Goal: Manage account settings

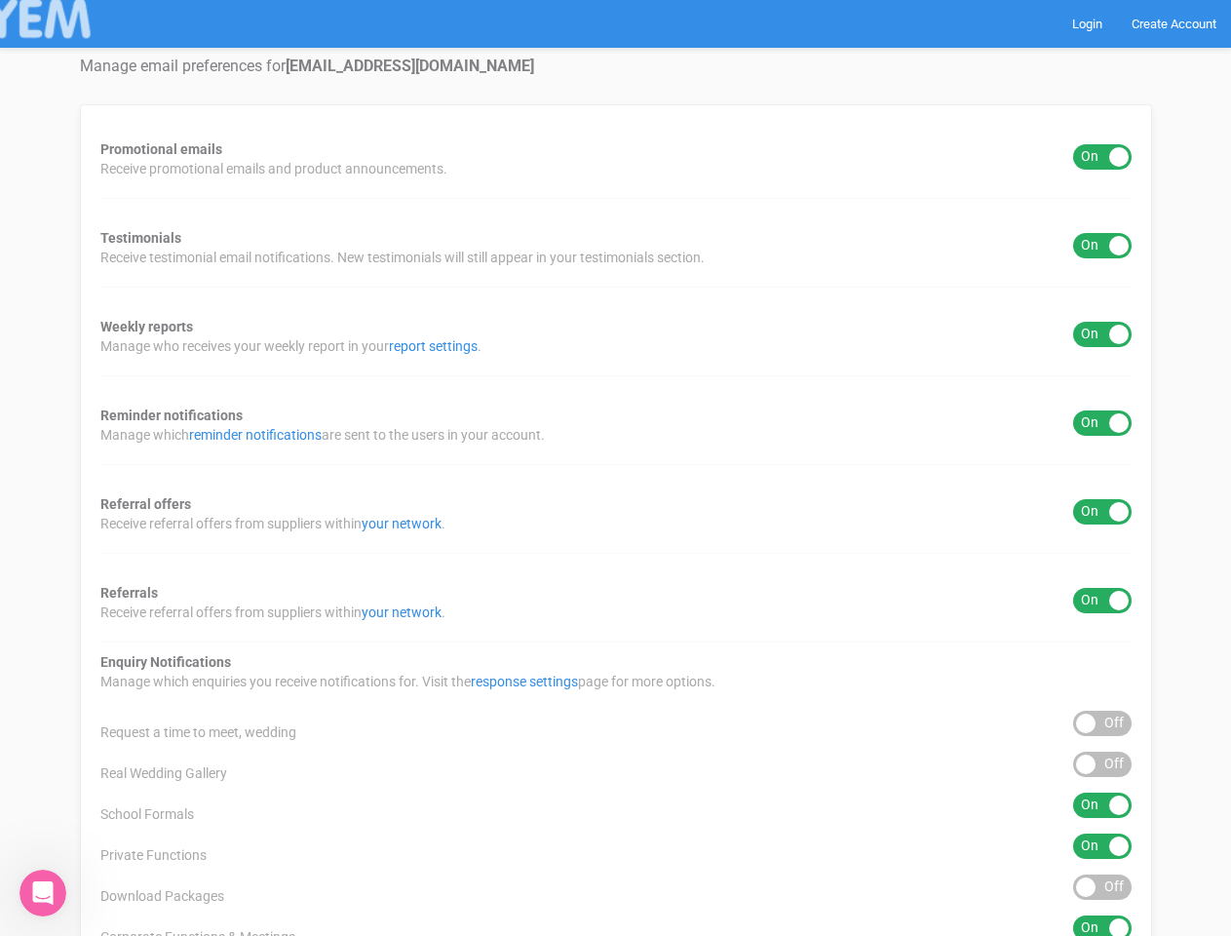
click at [615, 468] on div "Promotional emails ON OFF Receive promotional emails and product announcements.…" at bounding box center [616, 724] width 1072 height 1241
click at [1102, 157] on div "ON OFF" at bounding box center [1102, 156] width 58 height 25
click at [1102, 246] on div "ON OFF" at bounding box center [1102, 245] width 58 height 25
click at [1102, 334] on div "ON OFF" at bounding box center [1102, 334] width 58 height 25
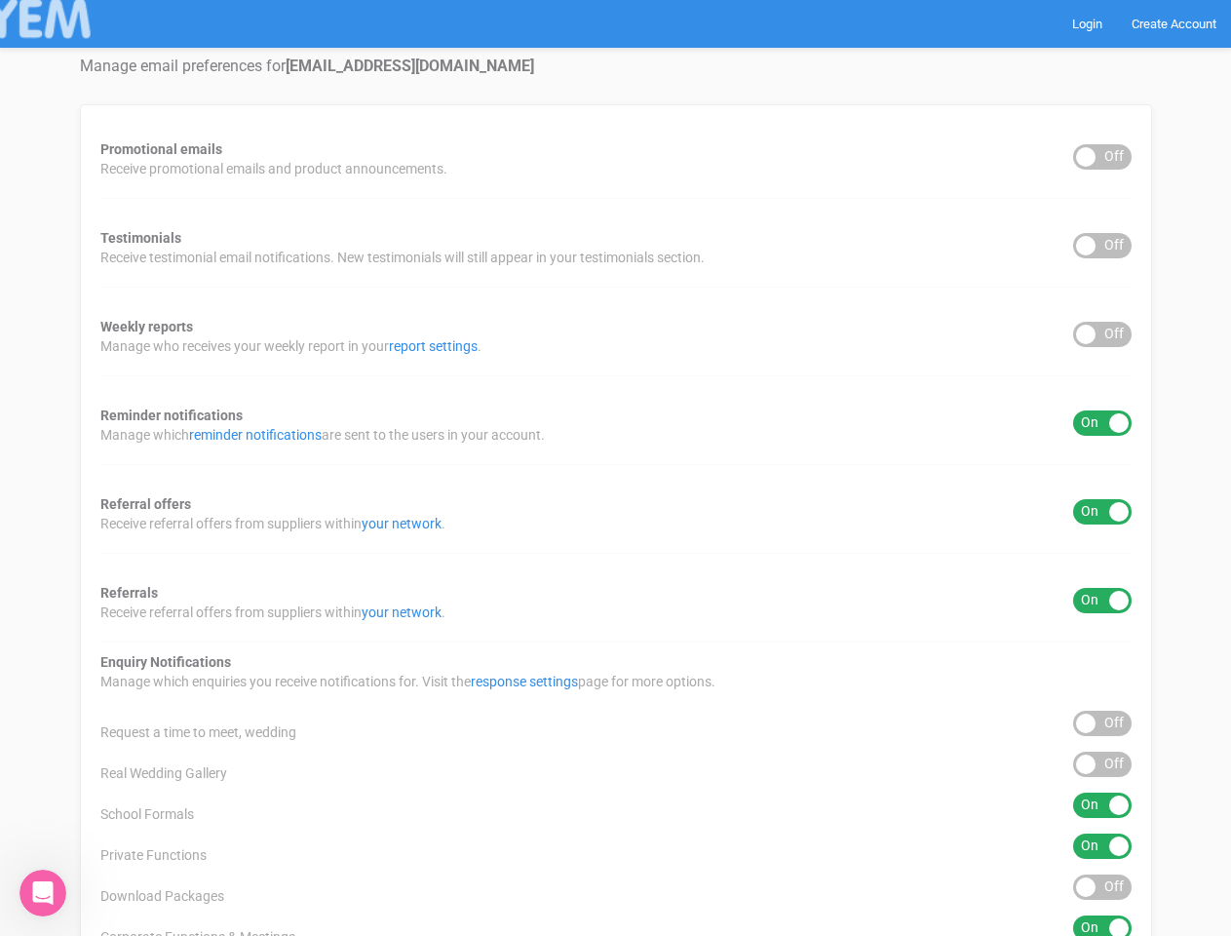
click at [1102, 423] on div "ON OFF" at bounding box center [1102, 422] width 58 height 25
click at [1102, 512] on div "ON OFF" at bounding box center [1102, 511] width 58 height 25
click at [1102, 600] on div "ON OFF" at bounding box center [1102, 600] width 58 height 25
click at [1102, 723] on div "ON OFF" at bounding box center [1102, 723] width 58 height 25
click at [1102, 764] on div "ON OFF" at bounding box center [1102, 764] width 58 height 25
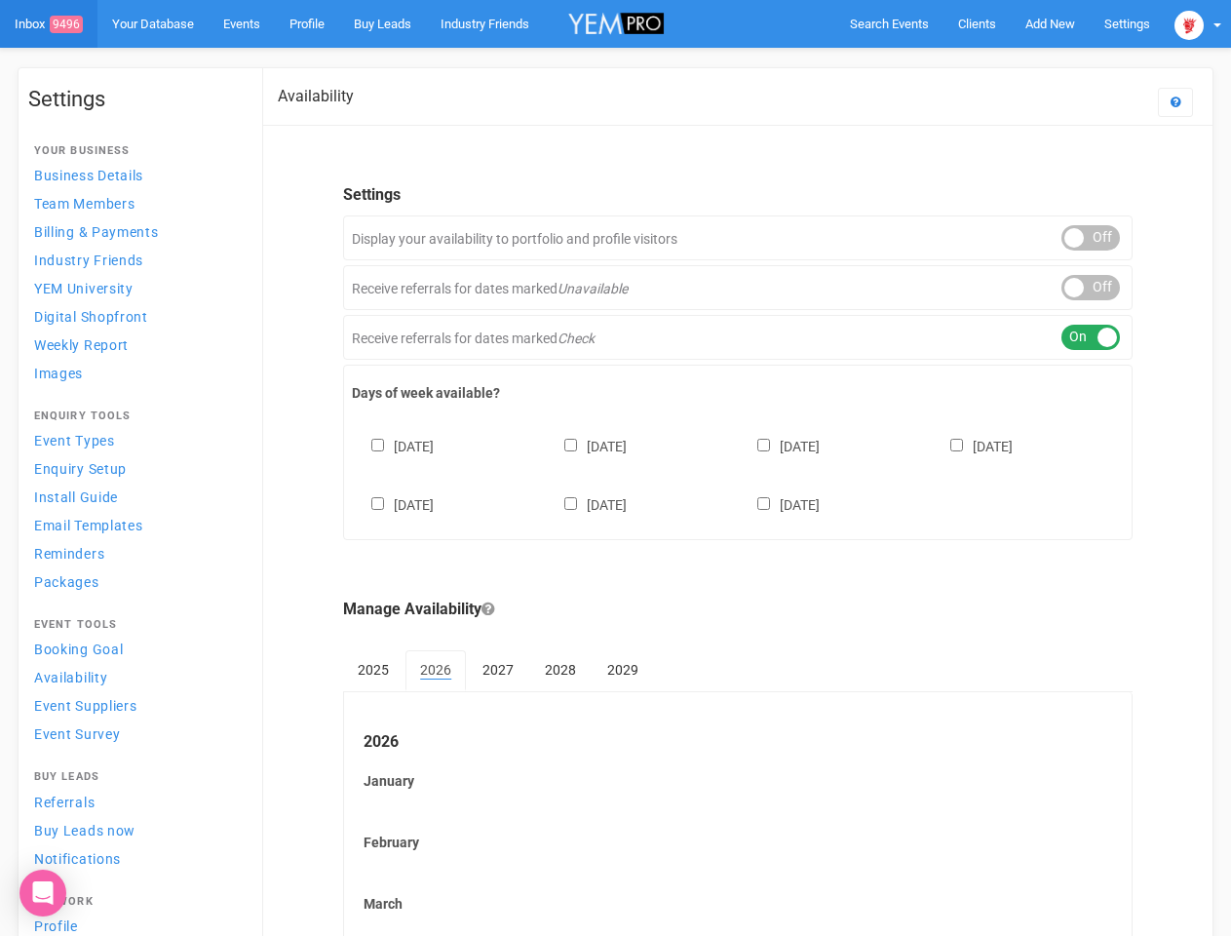
click at [615, 468] on div "Sunday Monday Tuesday Wednesday Thursday Friday Saturday" at bounding box center [738, 465] width 772 height 117
click at [889, 23] on span "Search Events" at bounding box center [889, 24] width 79 height 15
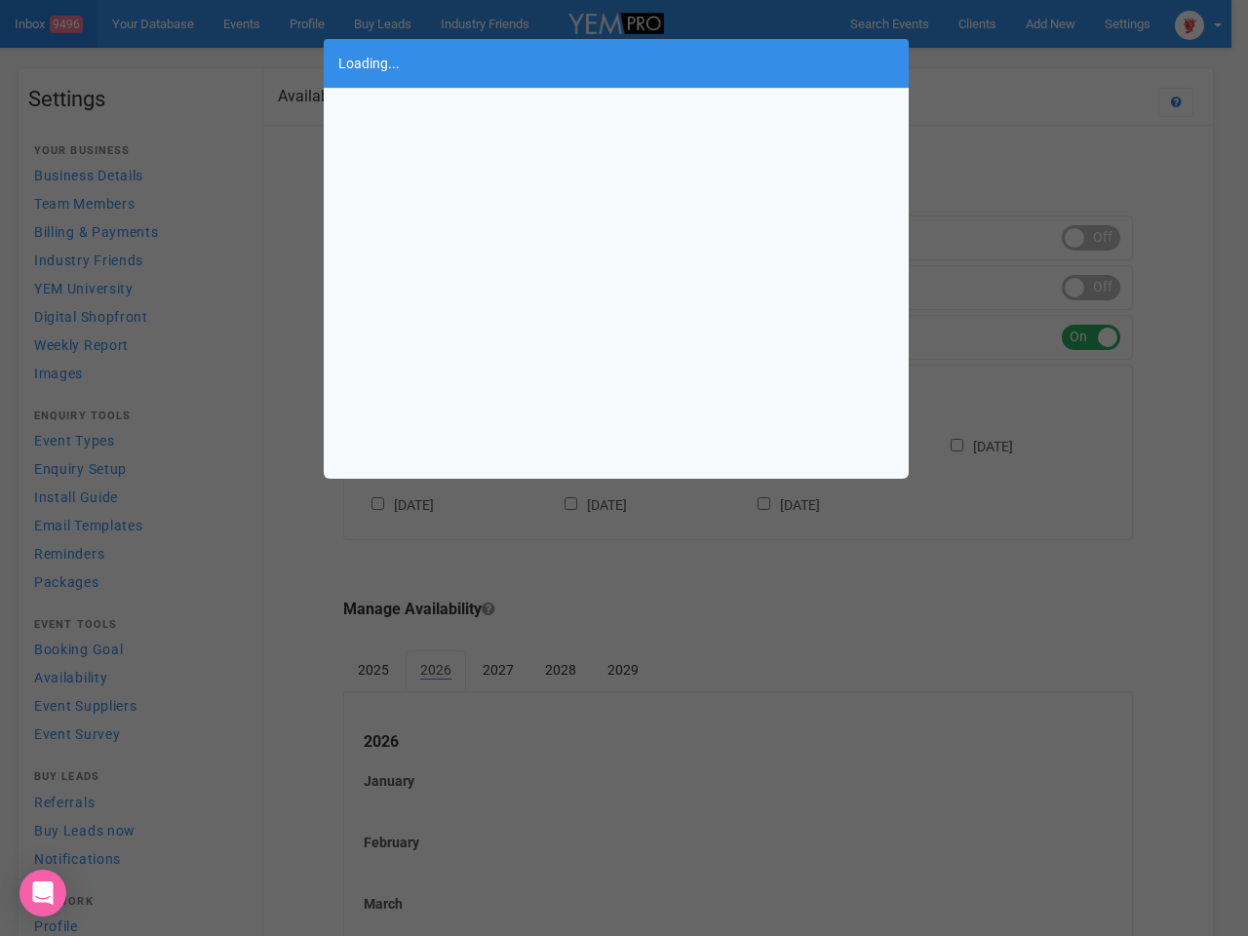
click at [1050, 23] on div "Loading..." at bounding box center [624, 468] width 1248 height 936
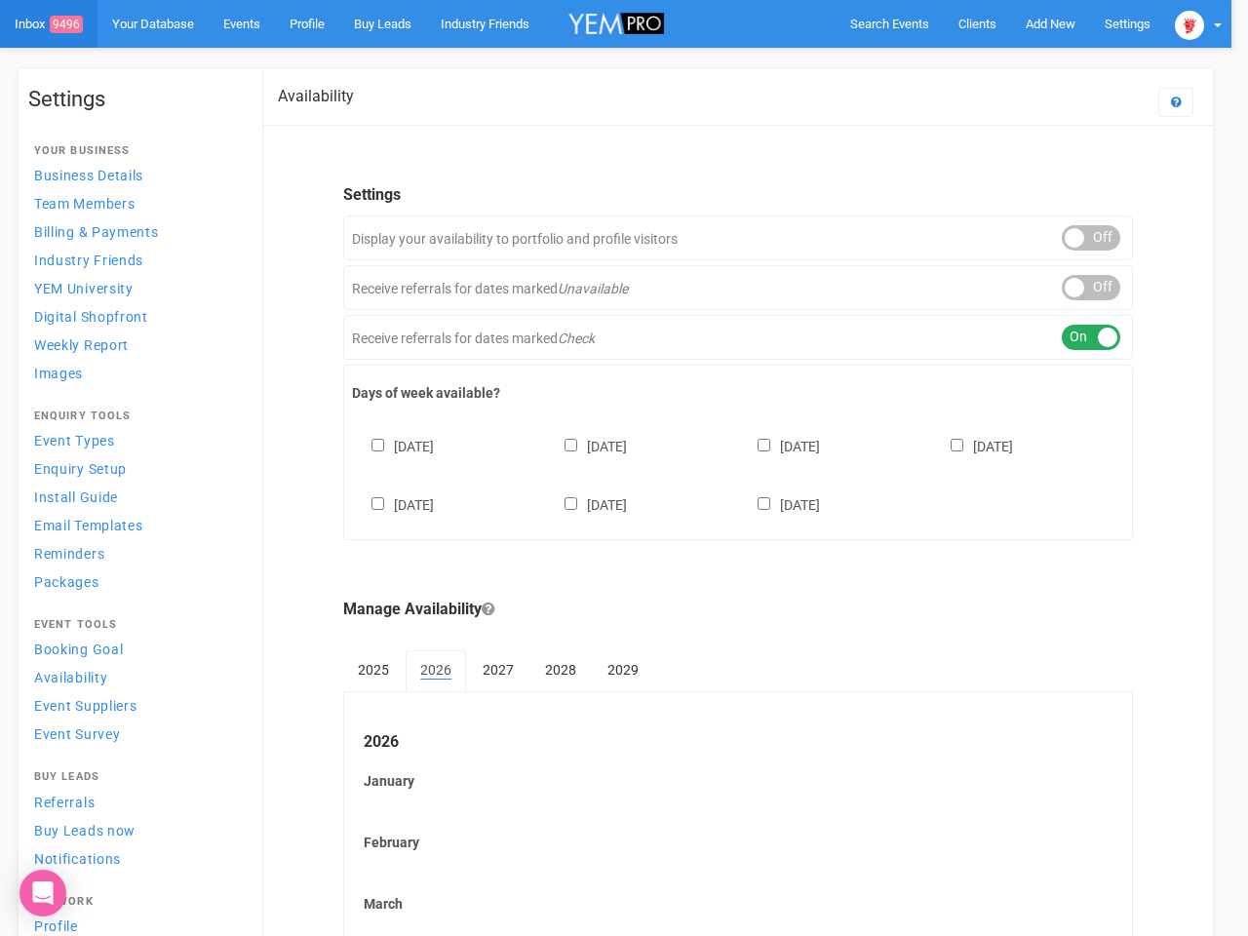
click at [1005, 62] on div at bounding box center [624, 468] width 1248 height 936
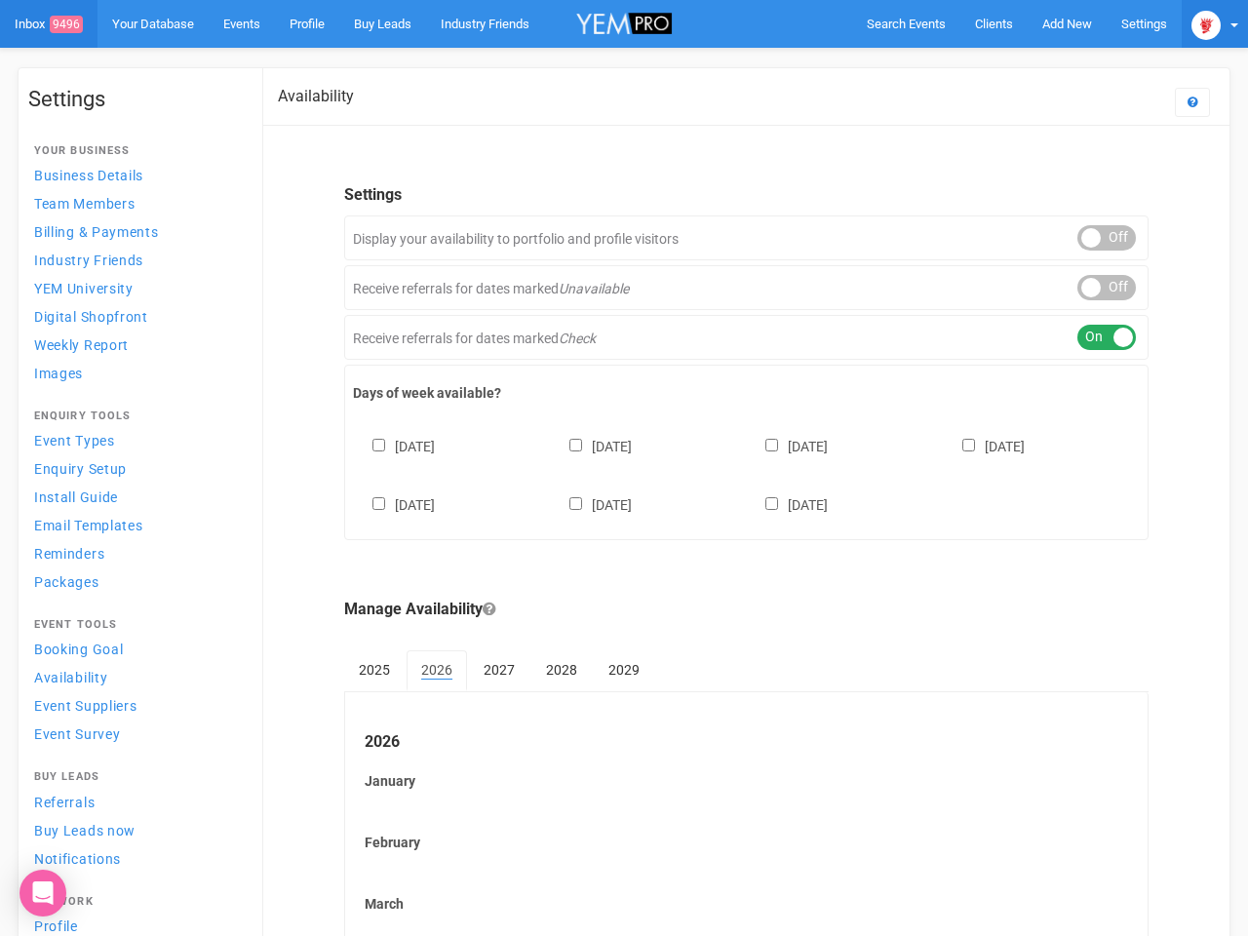
click at [1198, 23] on img at bounding box center [1205, 25] width 29 height 29
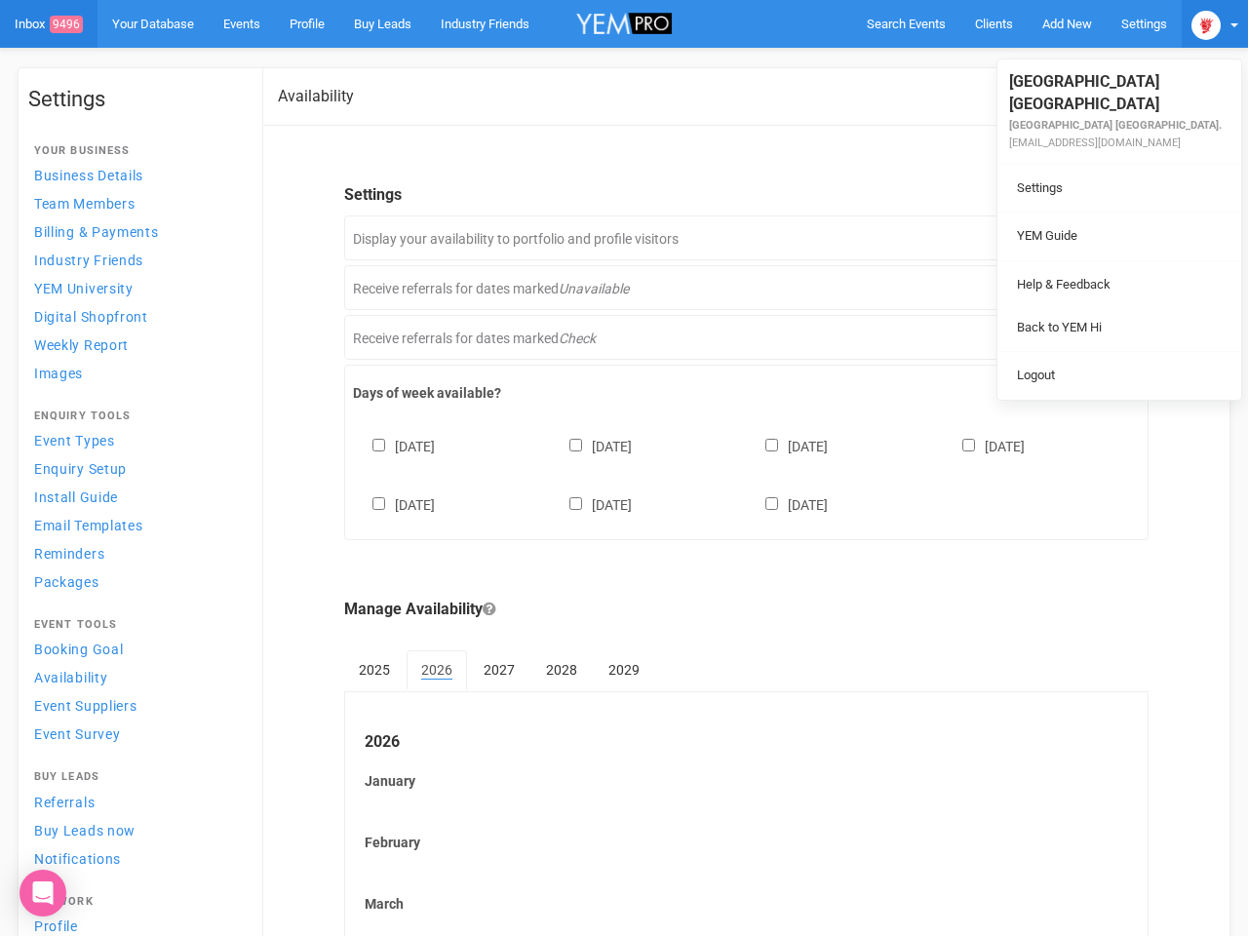
click at [1091, 238] on div "ON OFF" at bounding box center [1106, 237] width 58 height 25
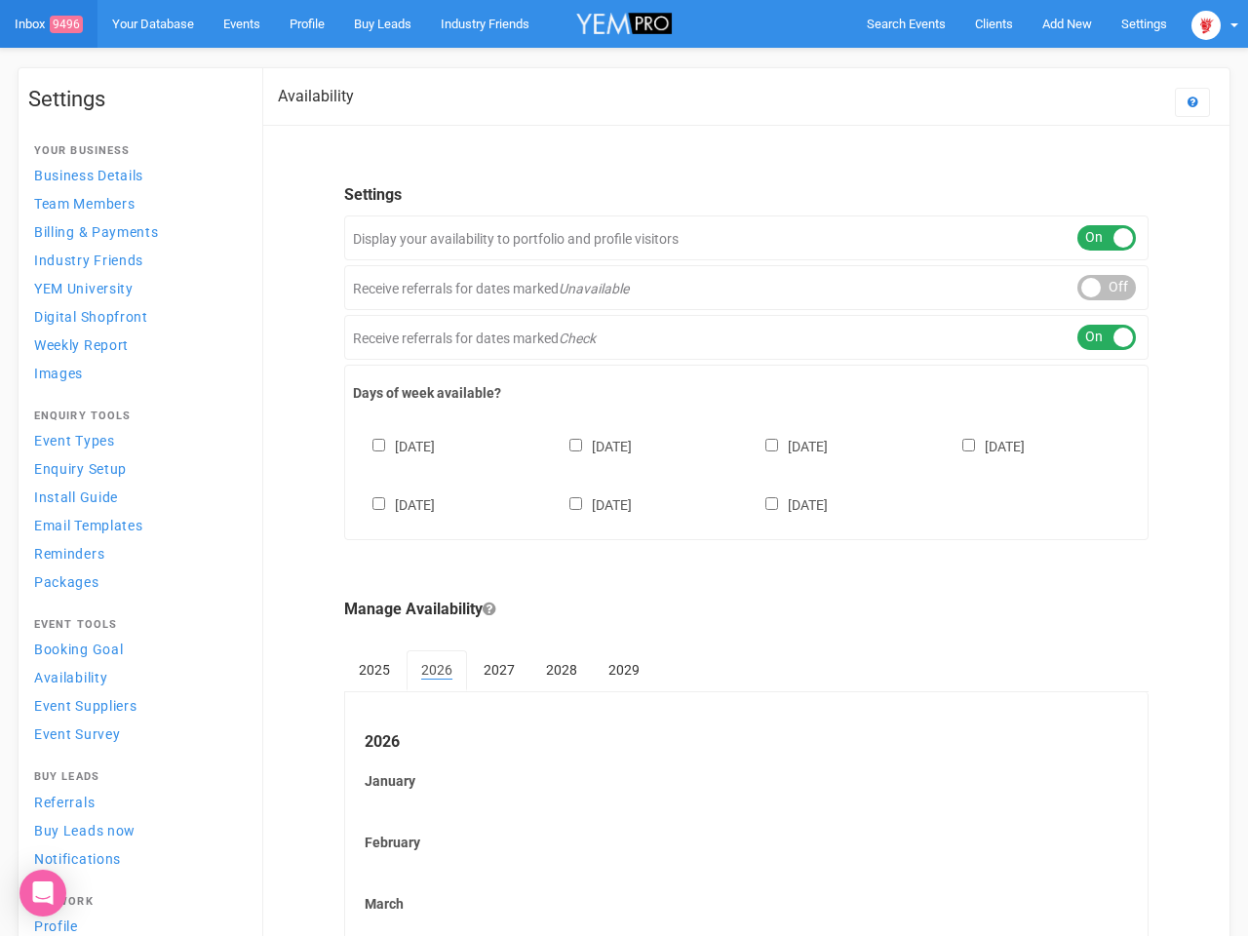
click at [1091, 288] on div "ON OFF" at bounding box center [1106, 287] width 58 height 25
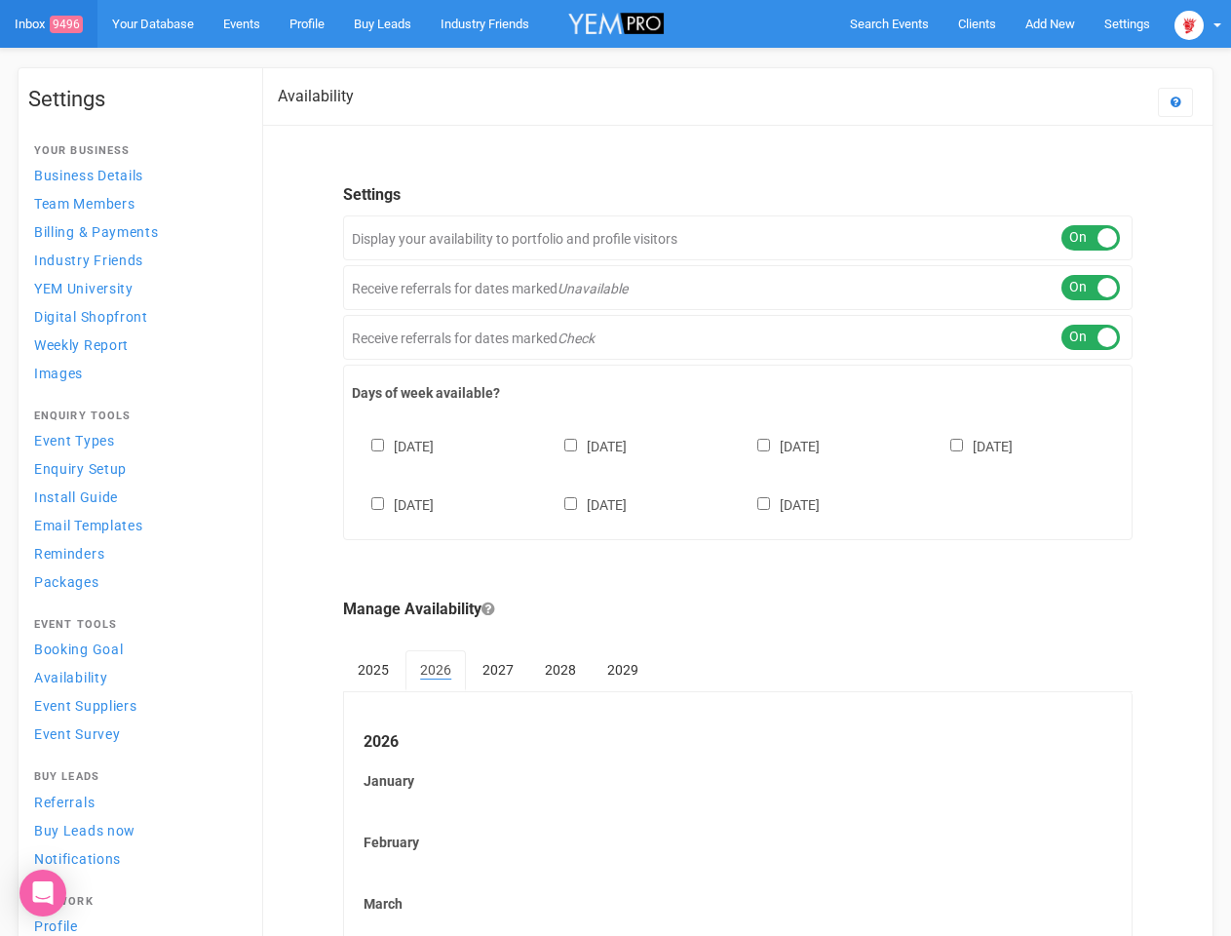
click at [1091, 337] on div "ON OFF" at bounding box center [1090, 337] width 58 height 25
click at [738, 473] on div "Sunday Monday Tuesday Wednesday Thursday Friday Saturday" at bounding box center [738, 465] width 772 height 117
click at [615, 468] on div "Sunday Monday Tuesday Wednesday Thursday Friday Saturday" at bounding box center [738, 465] width 772 height 117
click at [889, 23] on span "Search Events" at bounding box center [889, 24] width 79 height 15
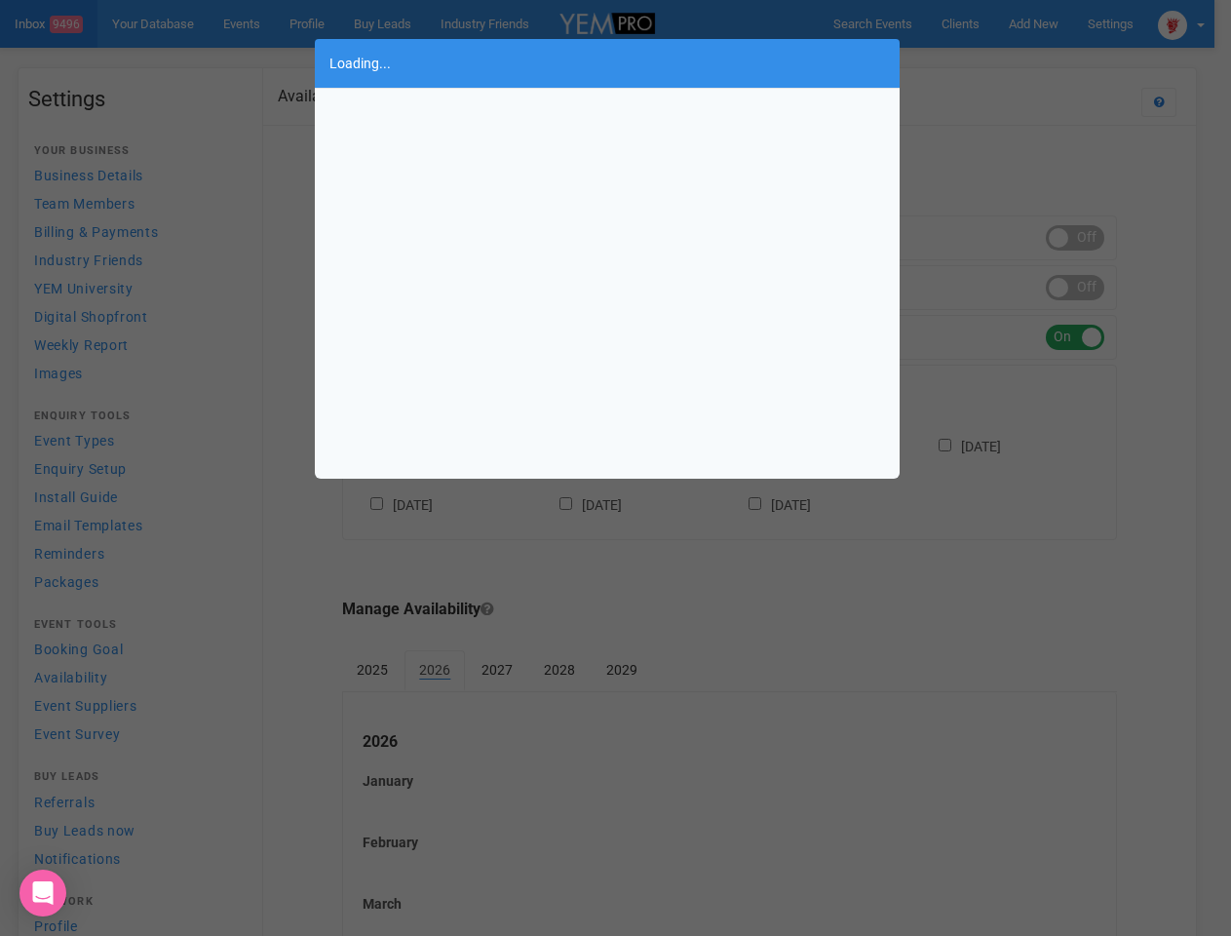
click at [1050, 23] on div "Loading..." at bounding box center [615, 468] width 1231 height 936
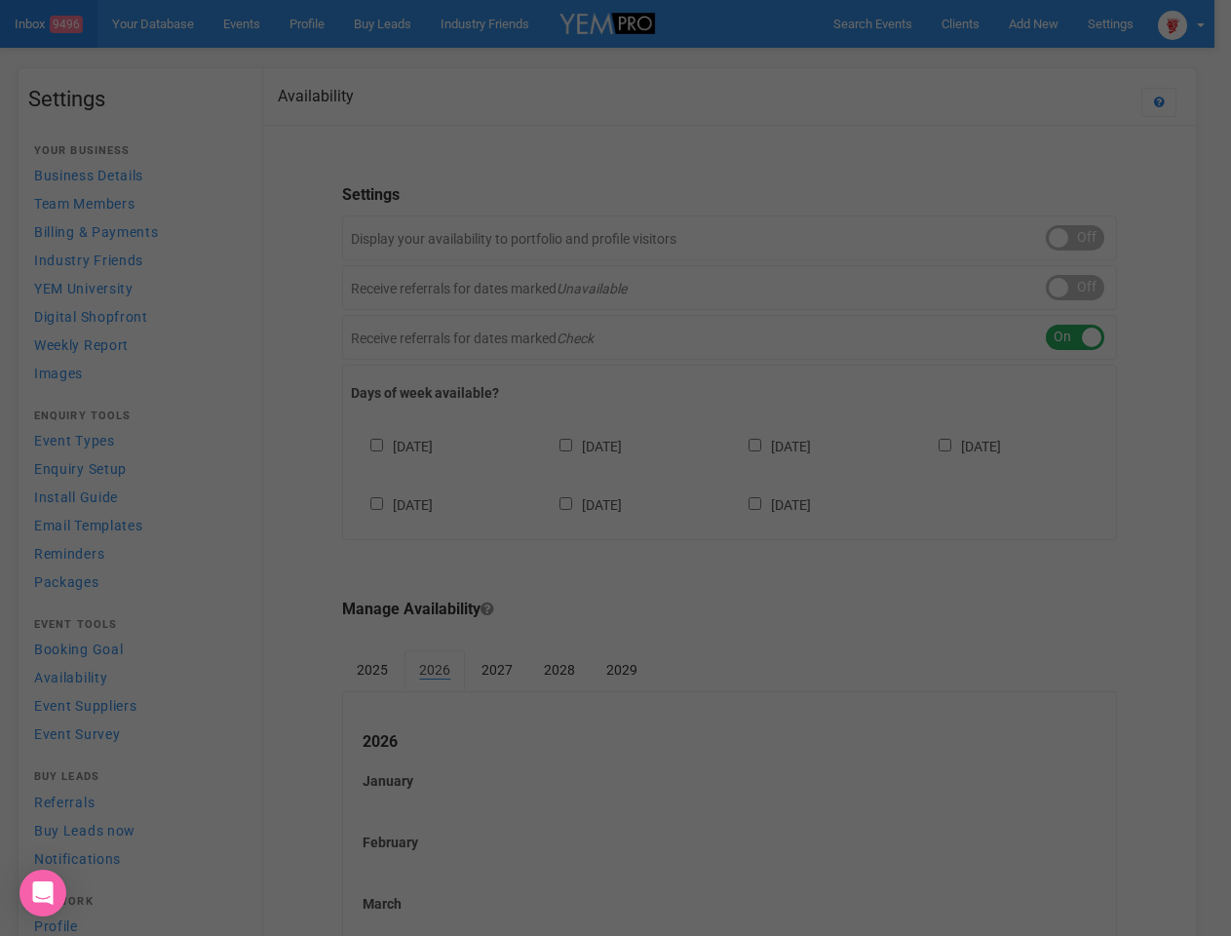
click at [1005, 62] on div at bounding box center [615, 468] width 1231 height 936
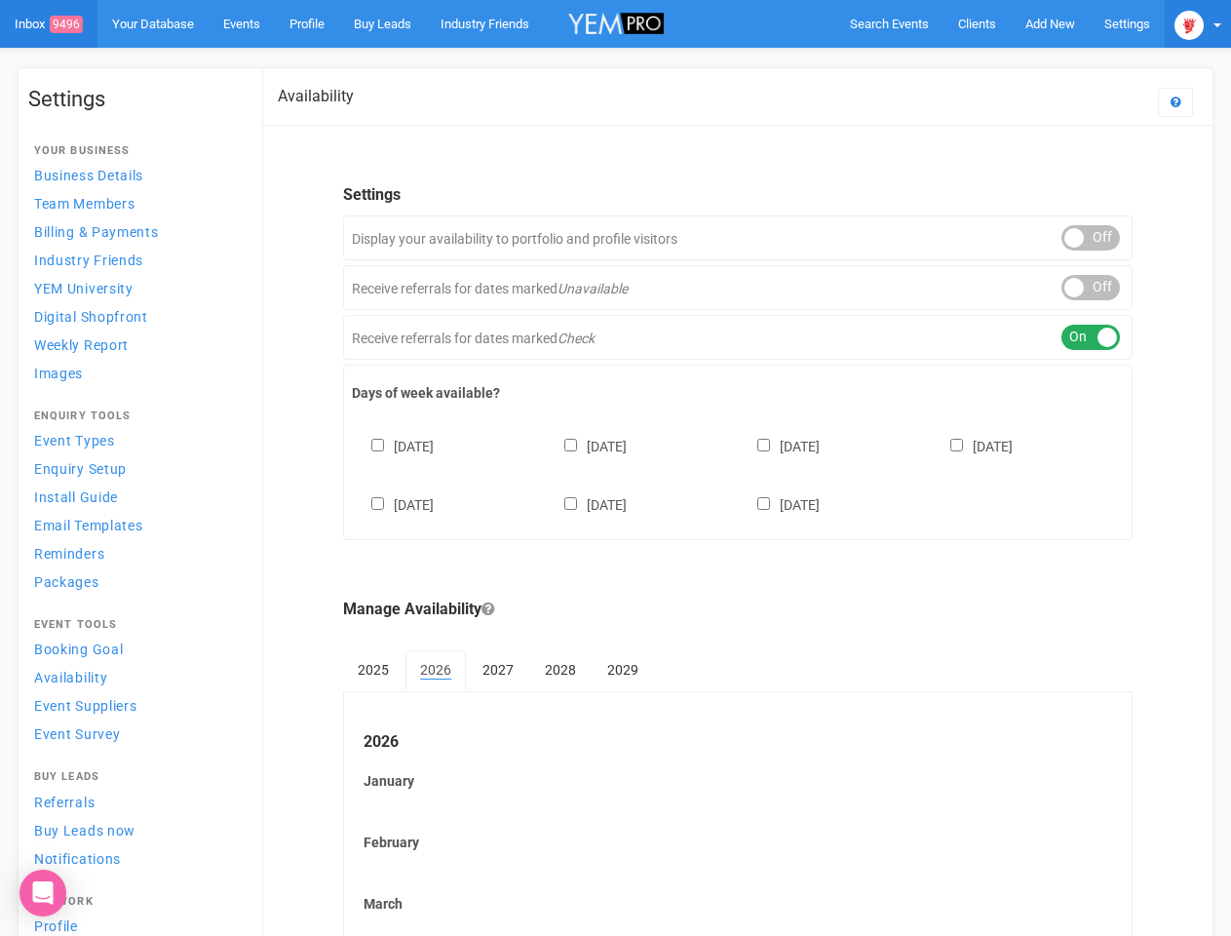
click at [1198, 23] on img at bounding box center [1189, 25] width 29 height 29
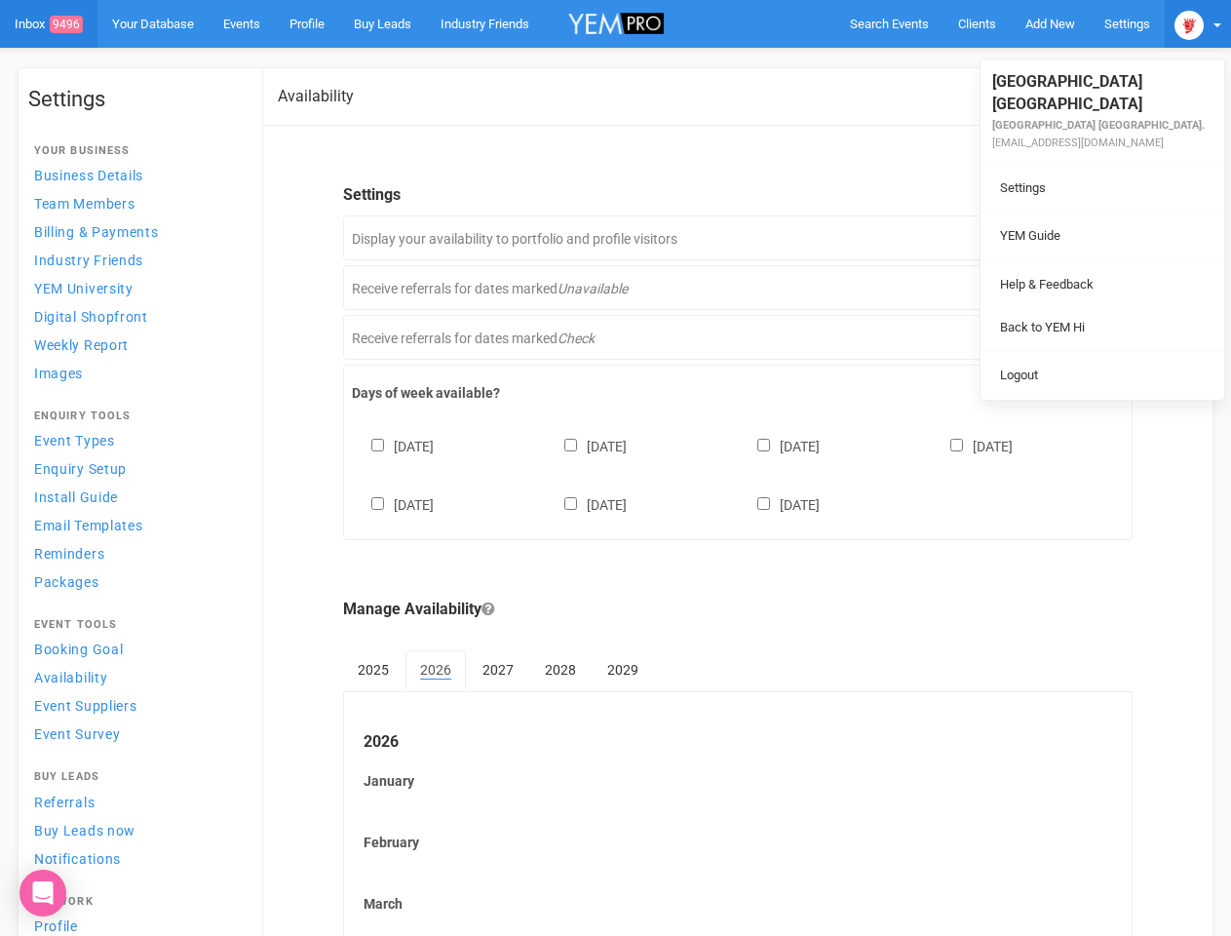
click at [1091, 238] on div "ON OFF" at bounding box center [1090, 237] width 58 height 25
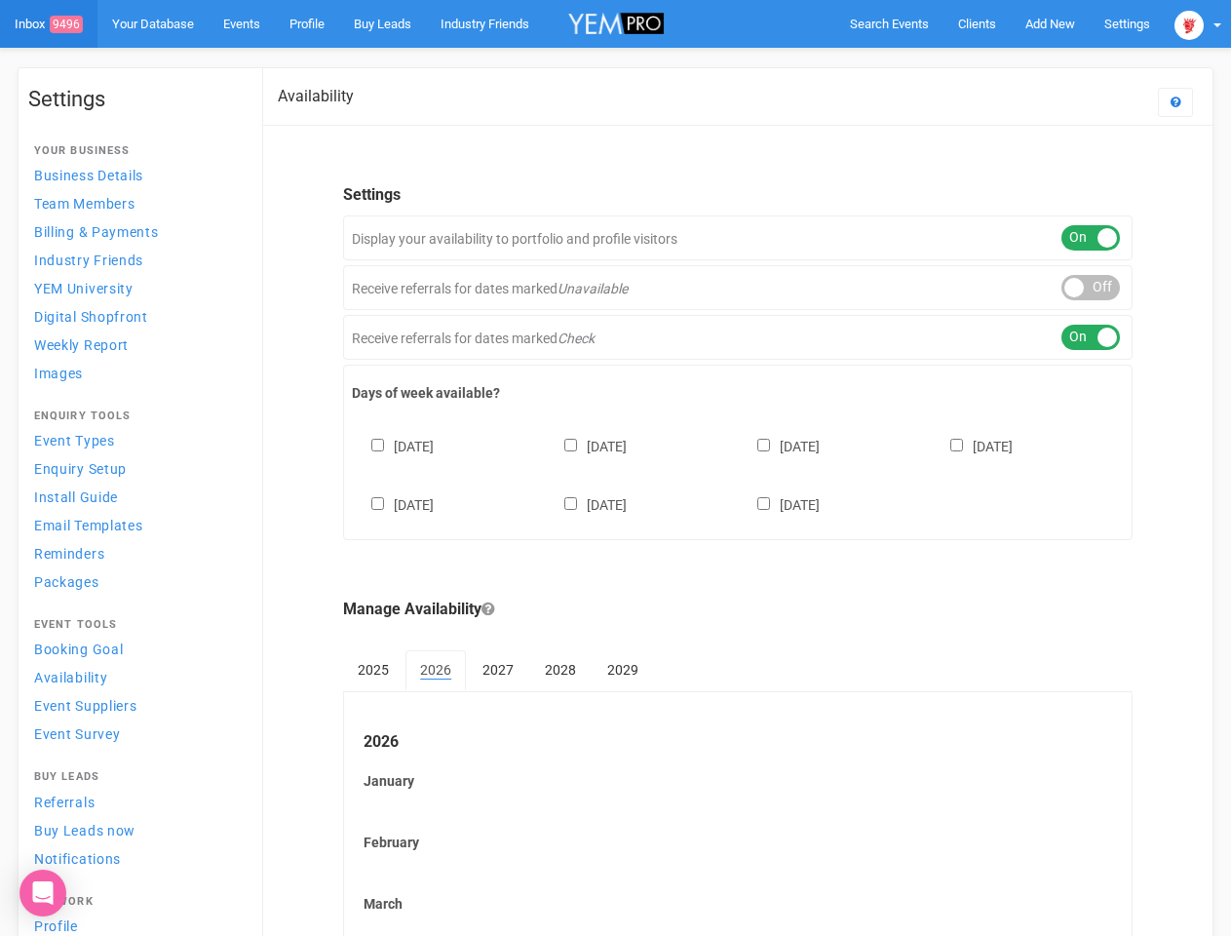
click at [1091, 288] on div "ON OFF" at bounding box center [1090, 287] width 58 height 25
click at [1091, 337] on div "ON OFF" at bounding box center [1090, 337] width 58 height 25
click at [738, 473] on div "Sunday Monday Tuesday Wednesday Thursday Friday Saturday" at bounding box center [738, 465] width 772 height 117
